Goal: Task Accomplishment & Management: Use online tool/utility

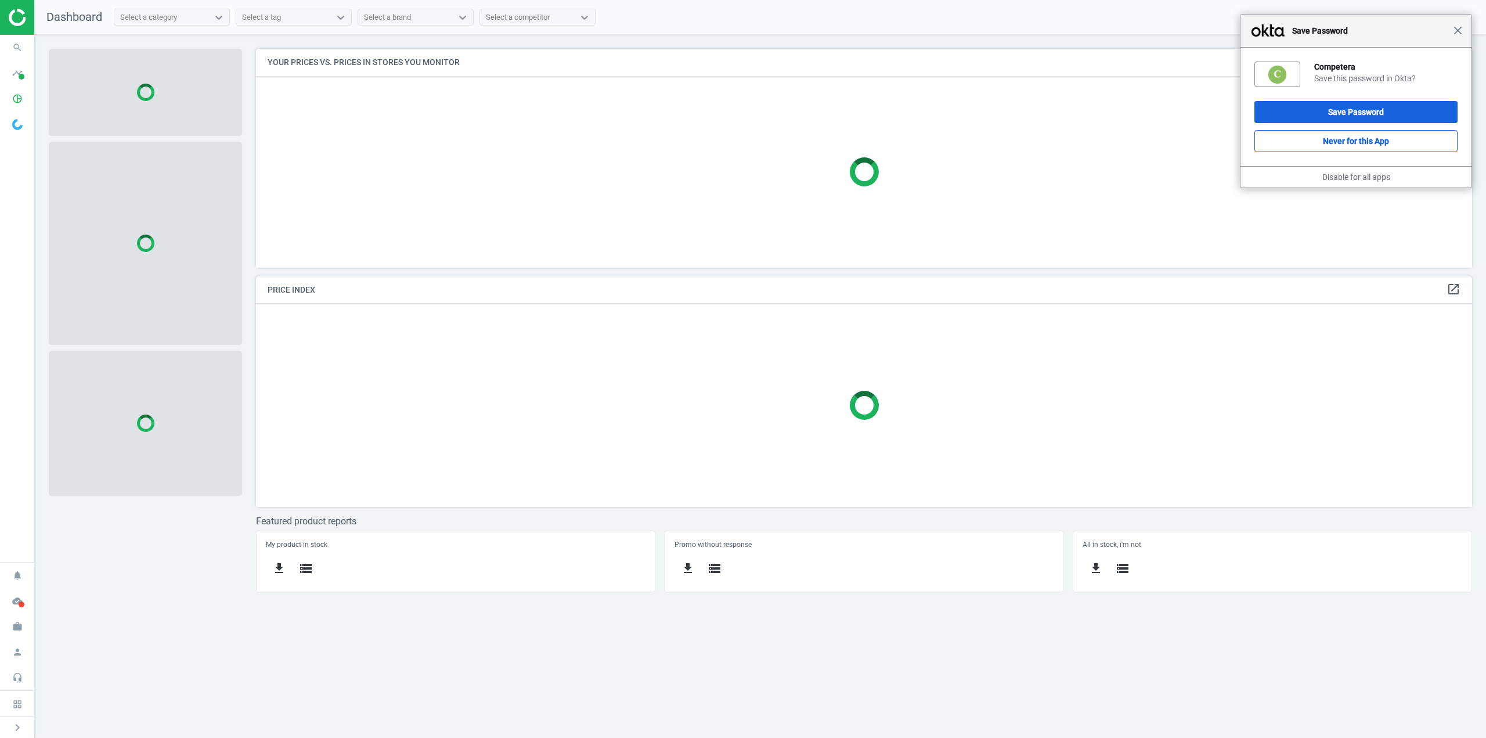
scroll to position [236, 1234]
click at [1461, 33] on span "Close" at bounding box center [1457, 30] width 9 height 9
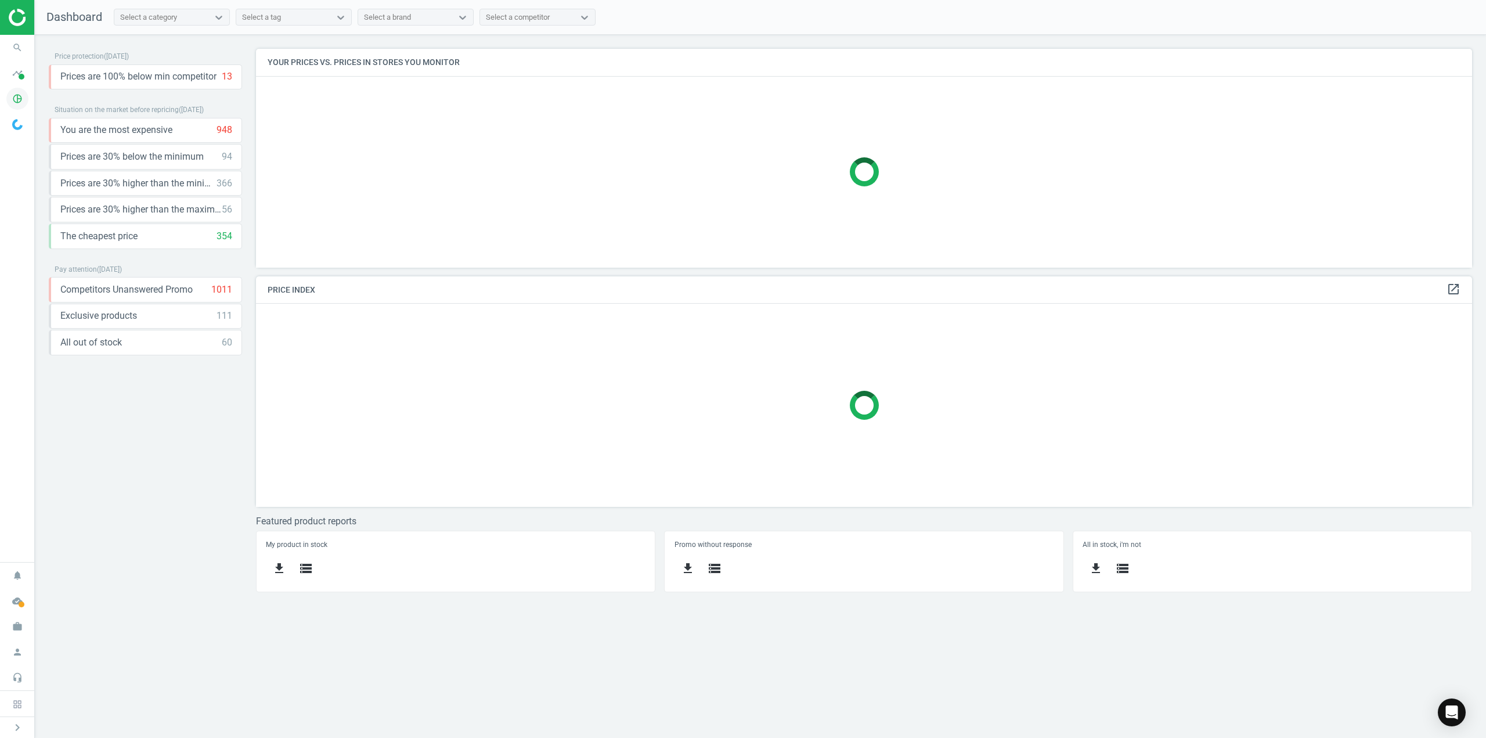
click at [12, 103] on icon "pie_chart_outlined" at bounding box center [17, 99] width 22 height 22
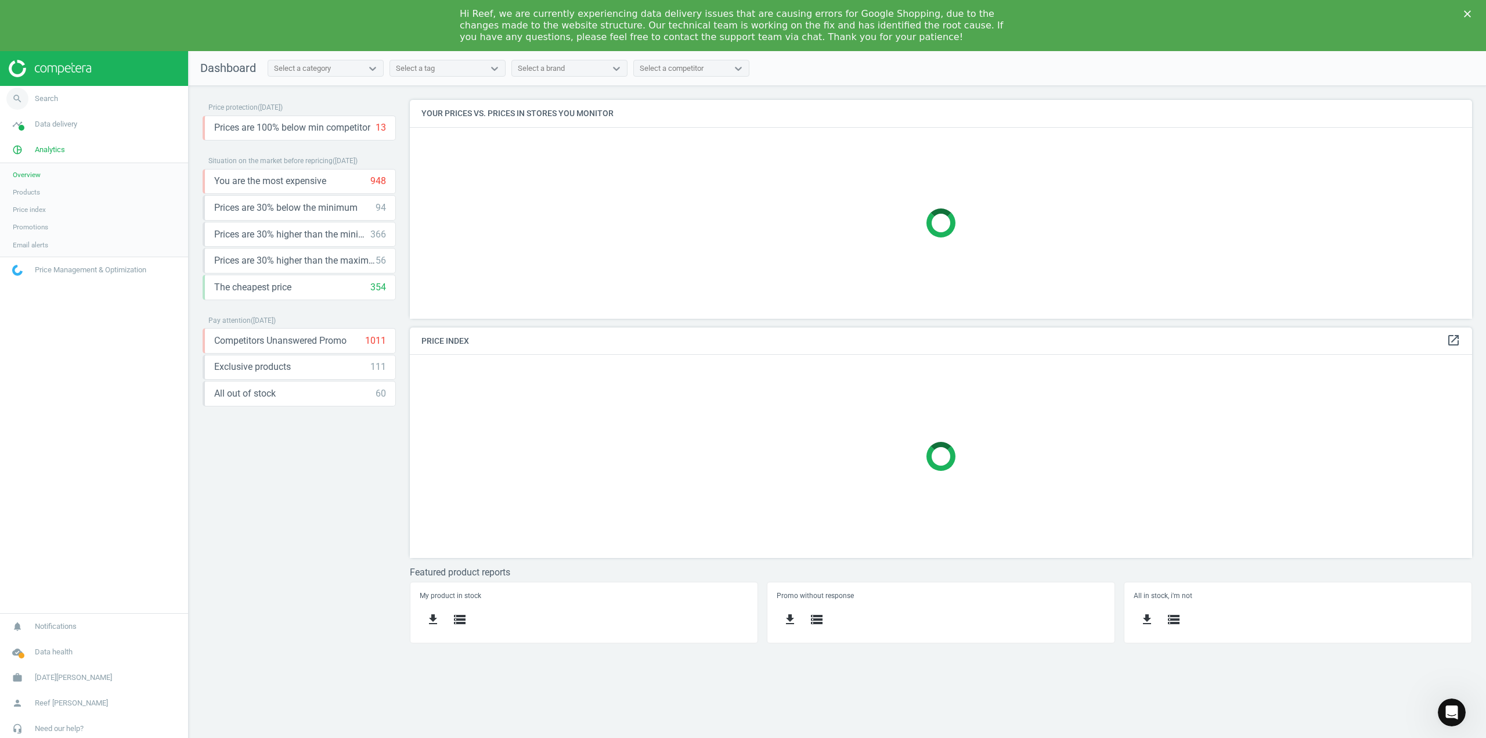
scroll to position [0, 0]
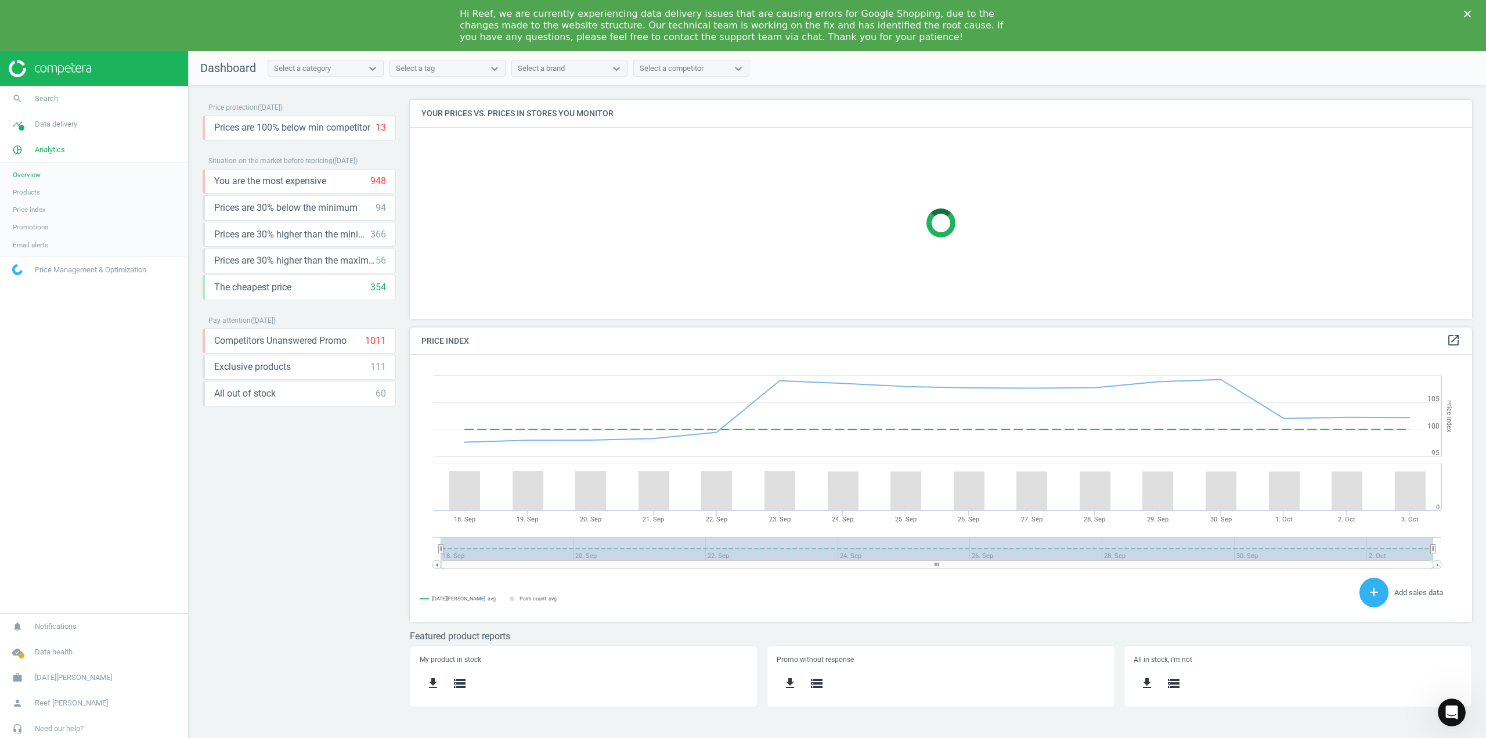
click at [29, 194] on span "Products" at bounding box center [26, 191] width 27 height 9
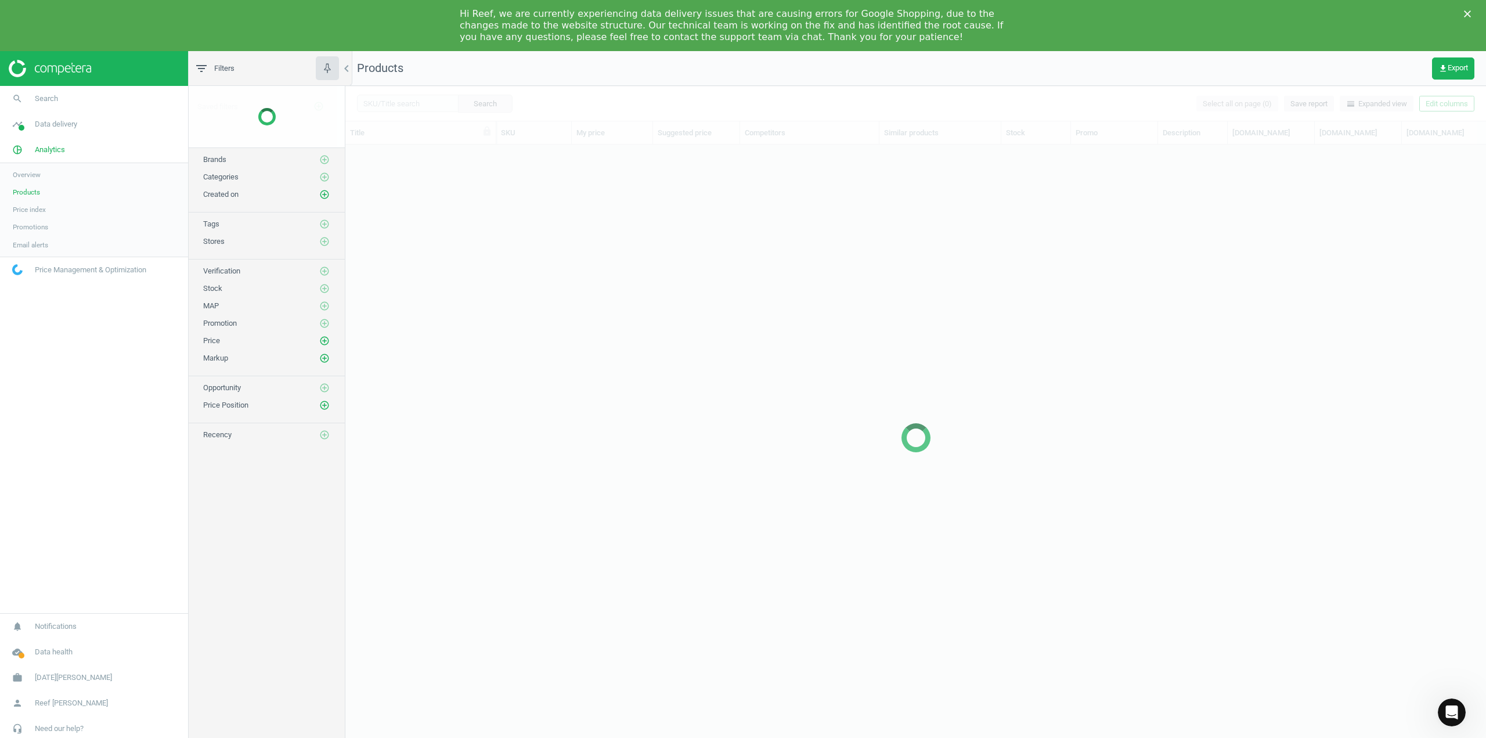
scroll to position [605, 1131]
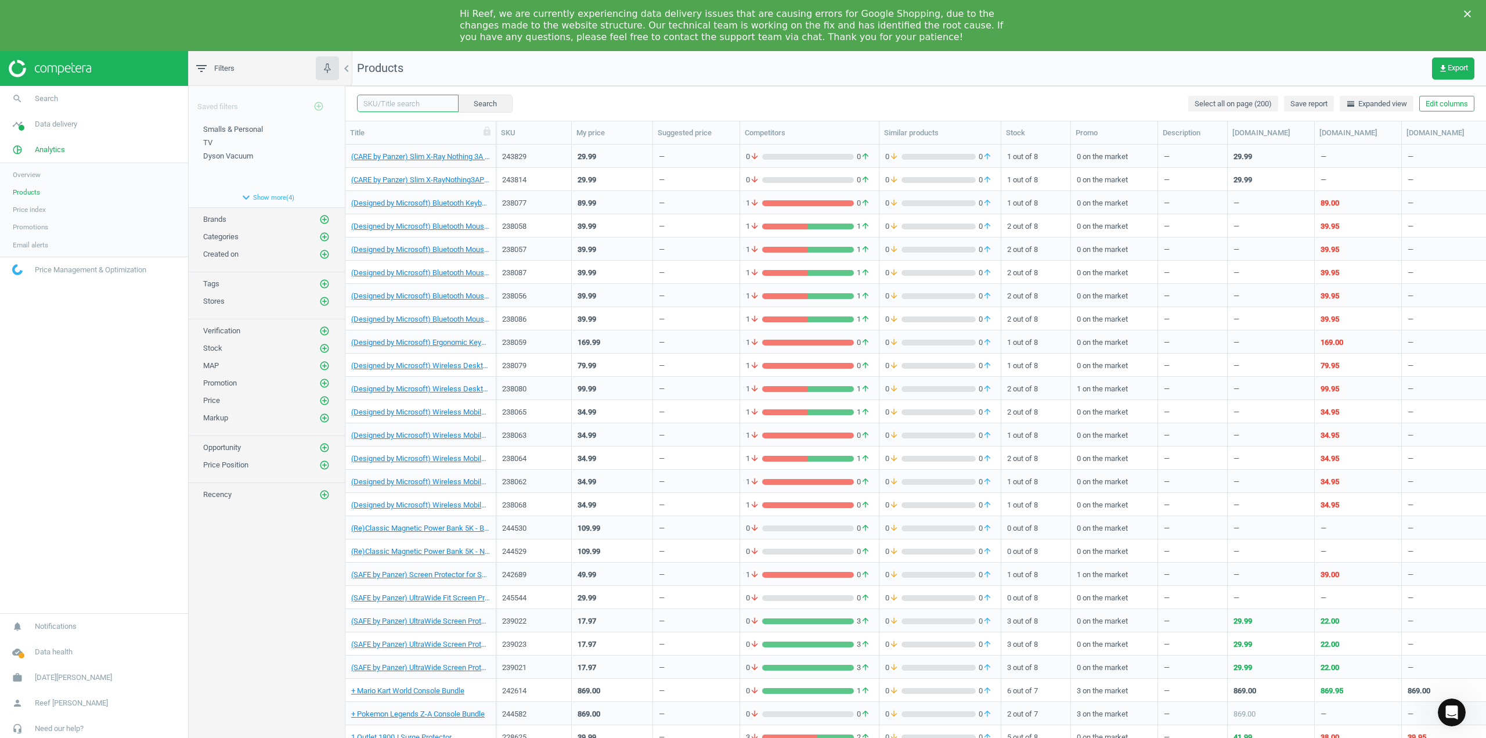
click at [402, 104] on input "text" at bounding box center [408, 103] width 102 height 17
paste input "238235"
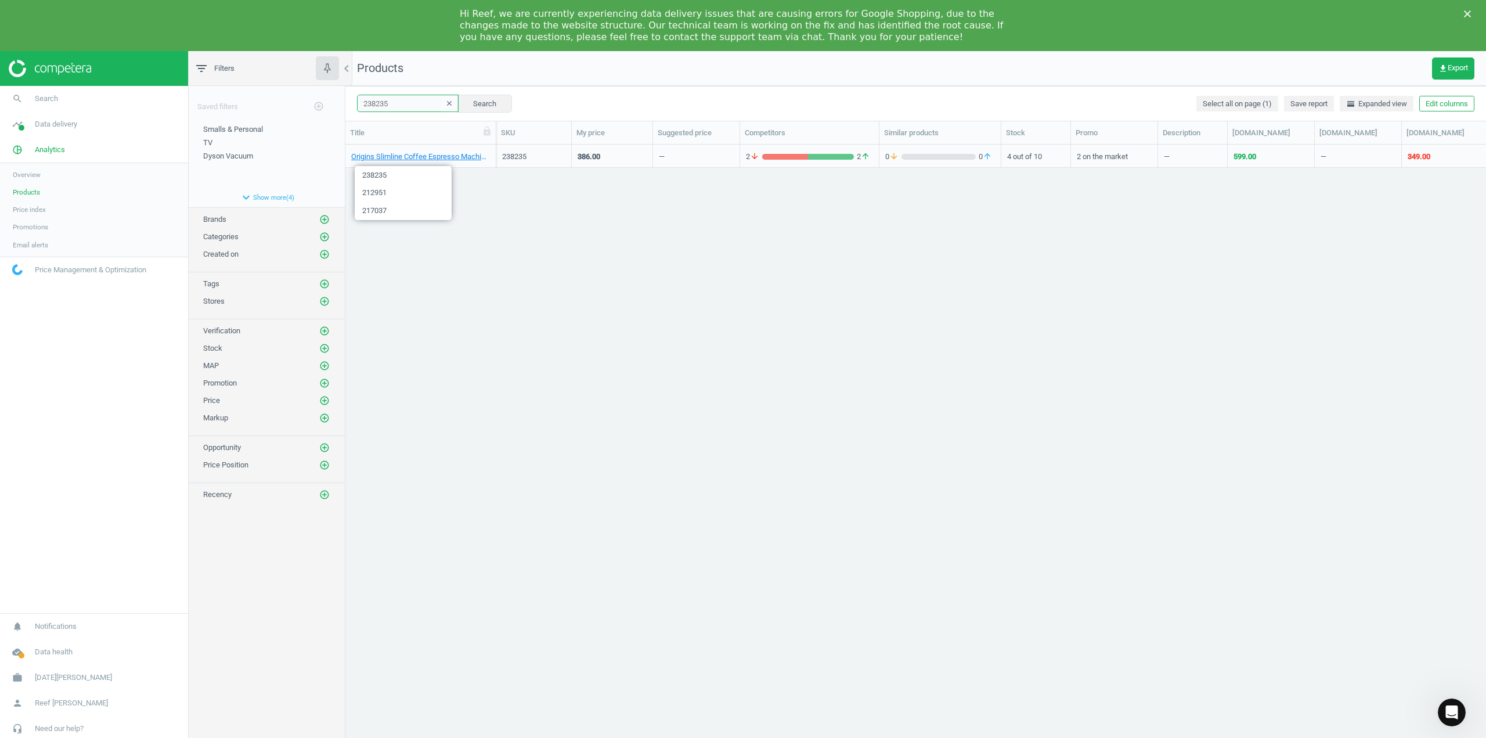
click at [398, 101] on input "238235" at bounding box center [408, 103] width 102 height 17
paste input "157587"
click at [397, 98] on input "157587" at bounding box center [408, 103] width 102 height 17
paste input "211734"
click at [385, 102] on input "211734" at bounding box center [408, 103] width 102 height 17
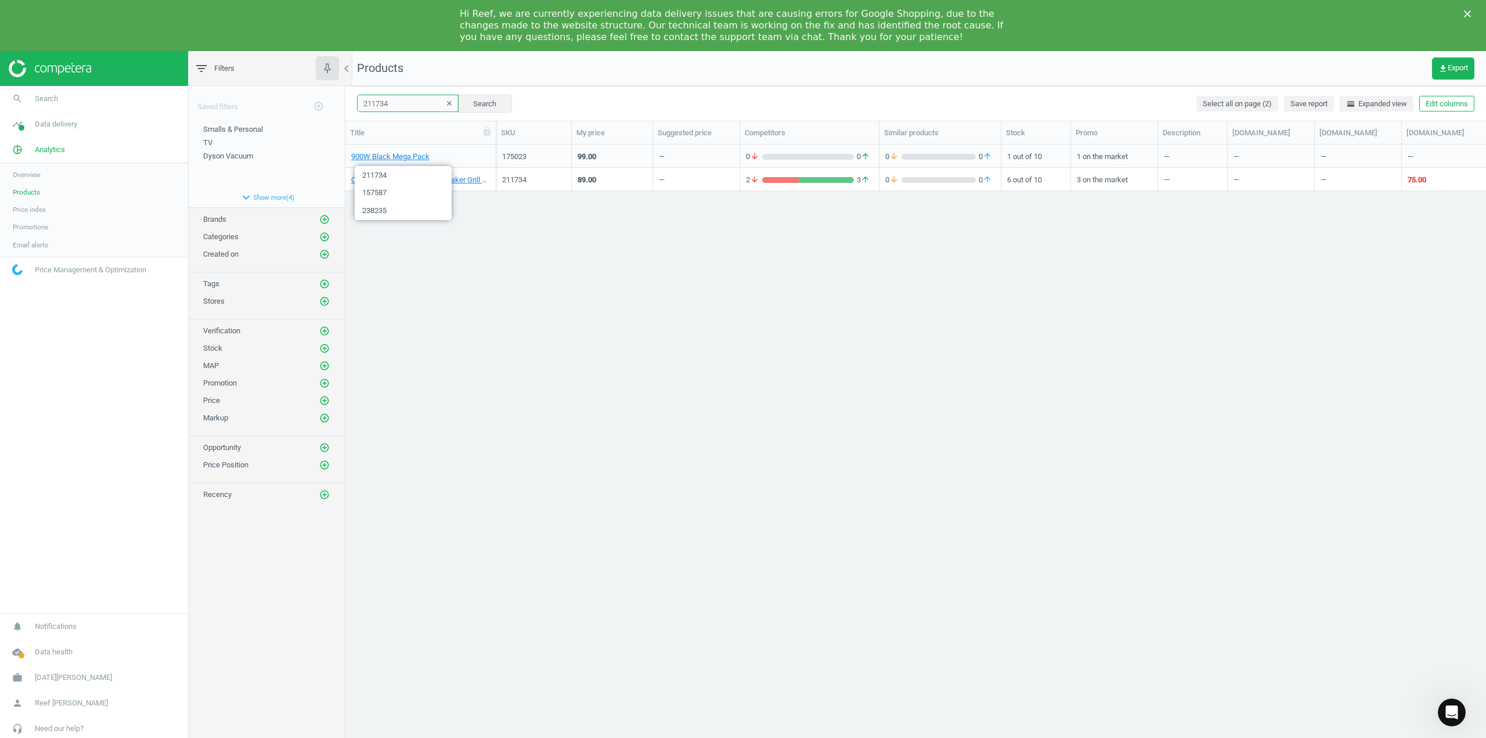
paste input "193585"
type input "193585"
